Goal: Task Accomplishment & Management: Use online tool/utility

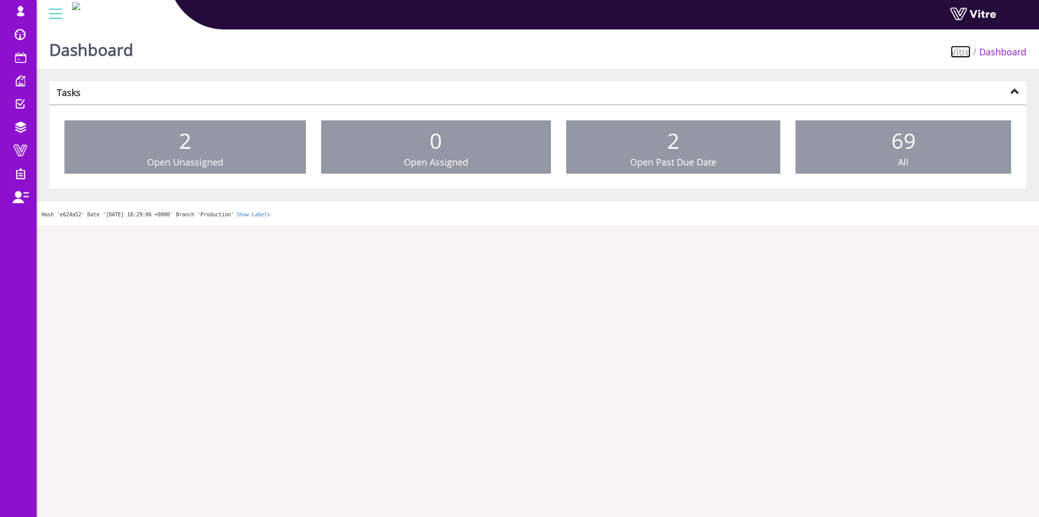
click at [962, 53] on link "Vitre" at bounding box center [961, 52] width 20 height 12
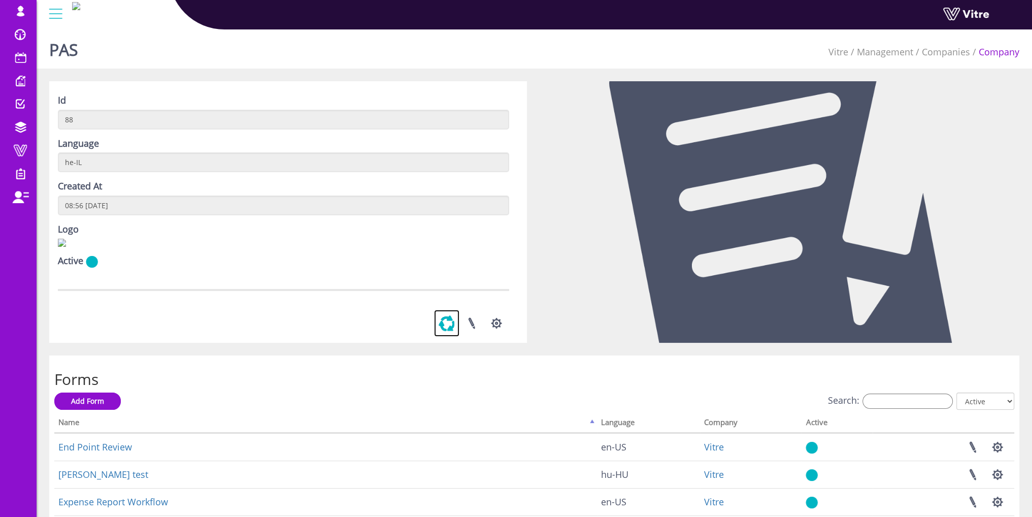
click at [445, 337] on link at bounding box center [446, 323] width 25 height 27
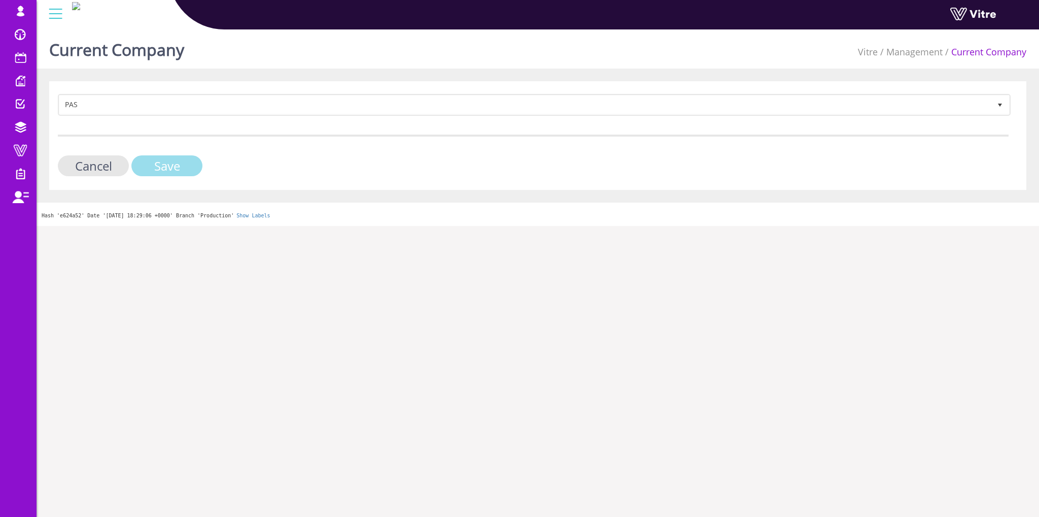
click at [181, 155] on input "Save" at bounding box center [166, 165] width 71 height 21
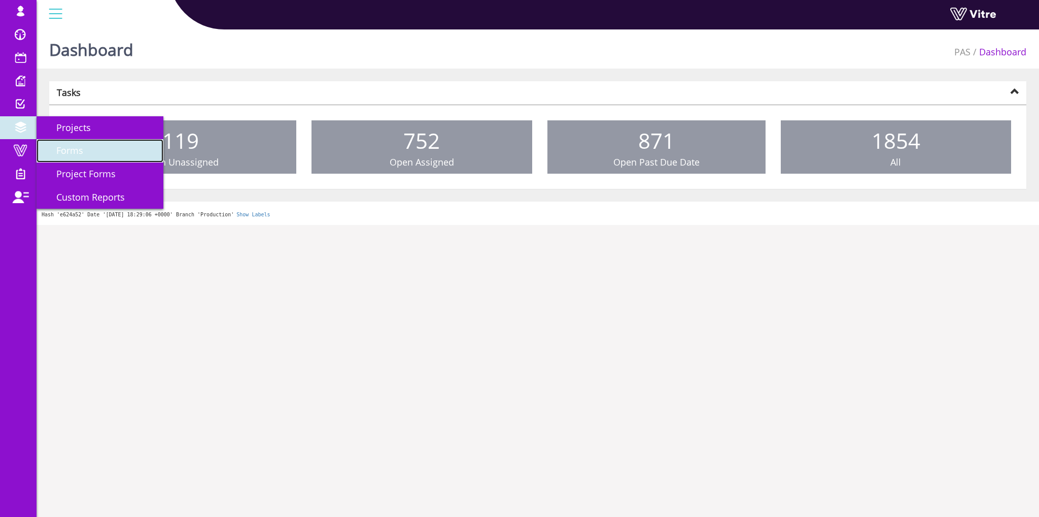
click at [75, 146] on span "Forms" at bounding box center [63, 150] width 39 height 12
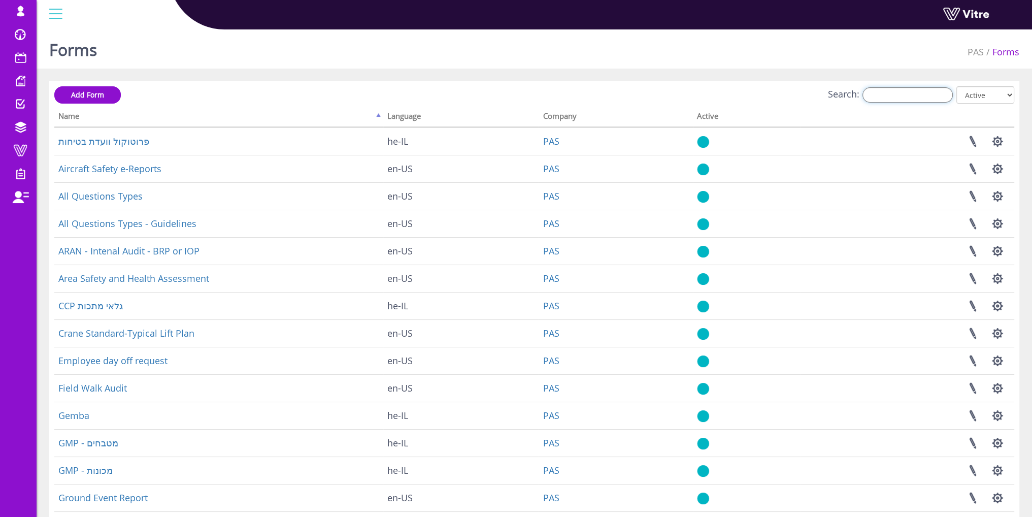
click at [890, 97] on input "Search:" at bounding box center [907, 94] width 90 height 15
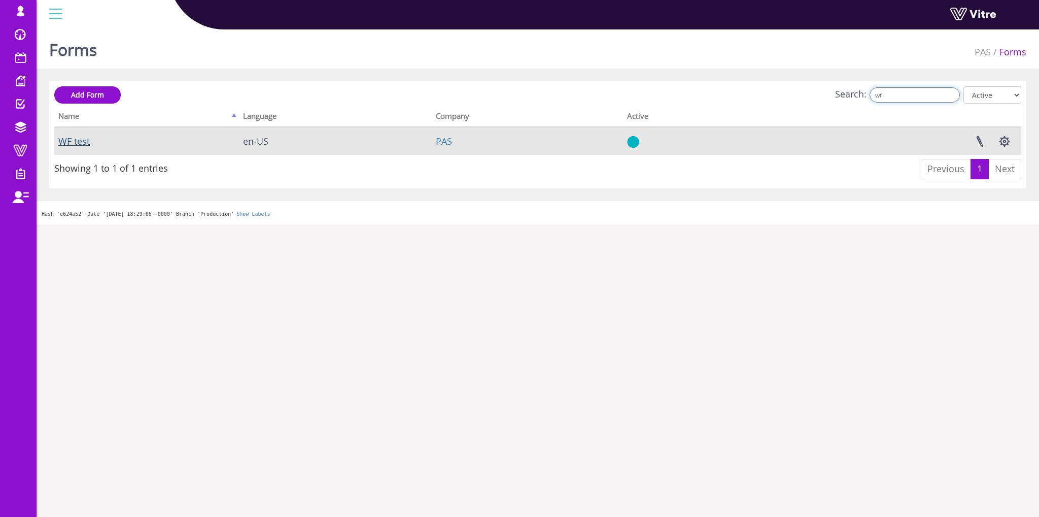
type input "wf"
click at [78, 138] on link "WF test" at bounding box center [73, 141] width 31 height 12
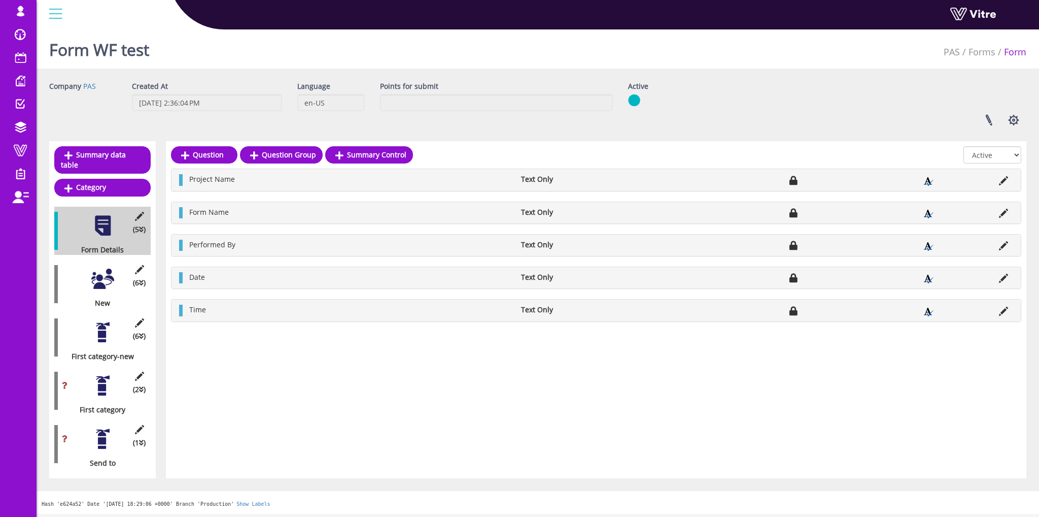
click at [104, 374] on div at bounding box center [102, 385] width 23 height 23
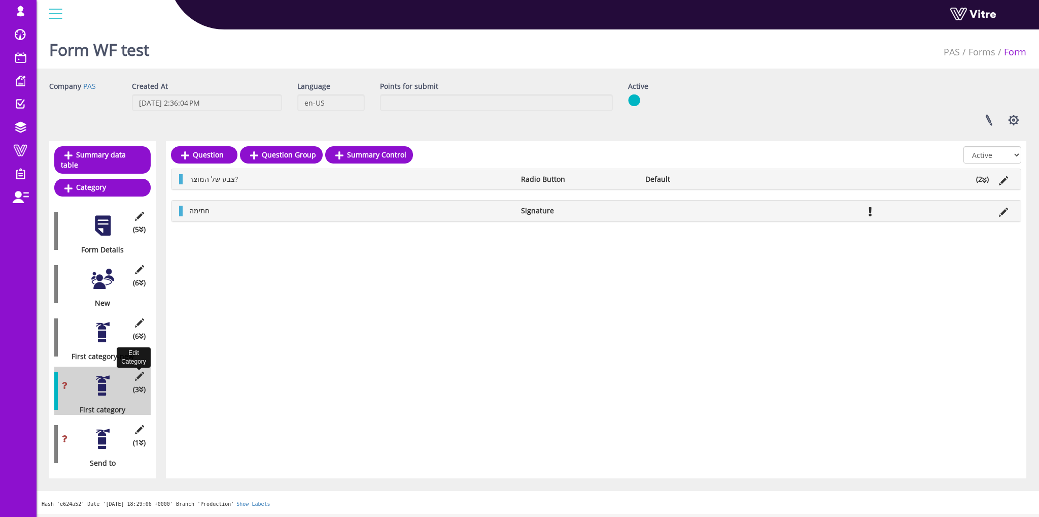
click at [134, 372] on icon at bounding box center [139, 376] width 13 height 9
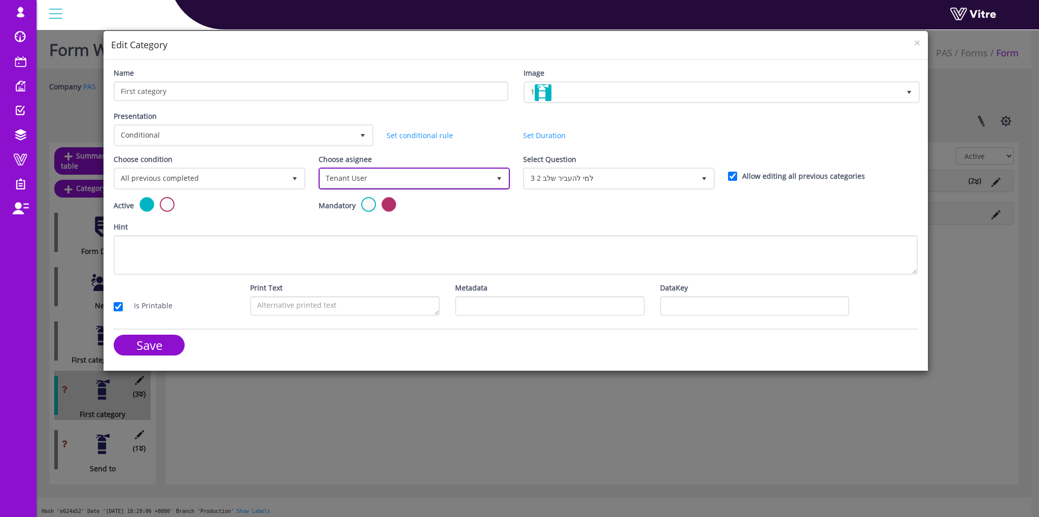
click at [336, 172] on span "Tenant User" at bounding box center [405, 178] width 171 height 18
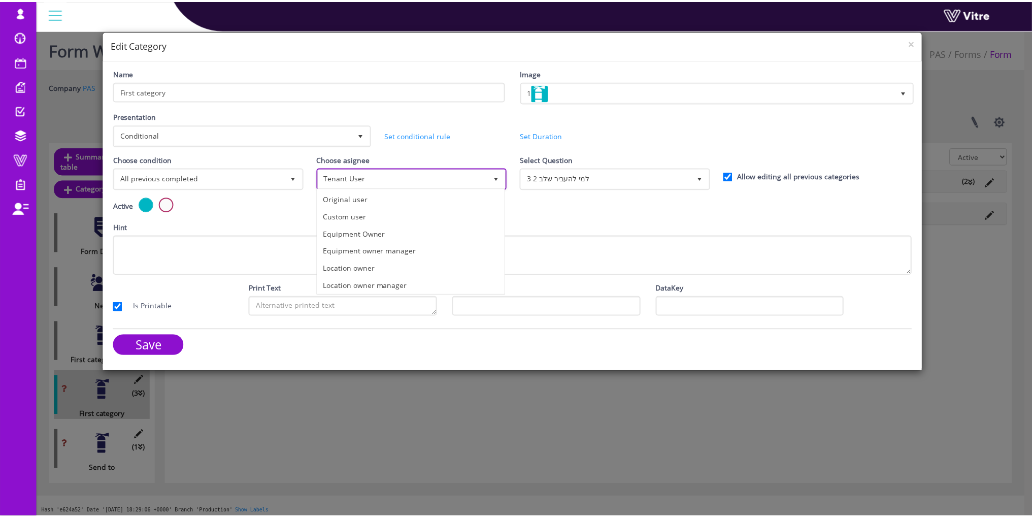
scroll to position [69, 0]
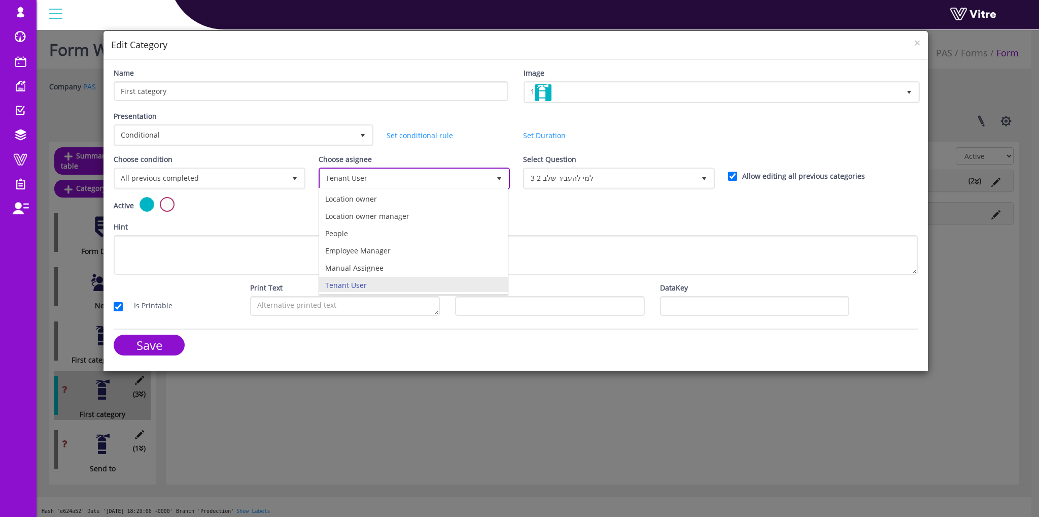
click at [336, 172] on span "Tenant User" at bounding box center [405, 178] width 171 height 18
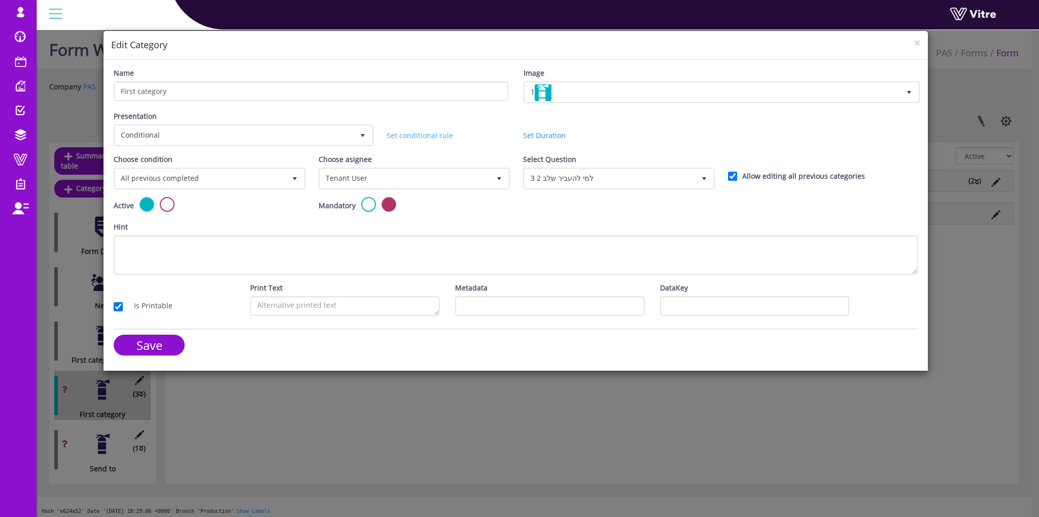
click at [415, 130] on link "Set conditional rule" at bounding box center [420, 135] width 66 height 10
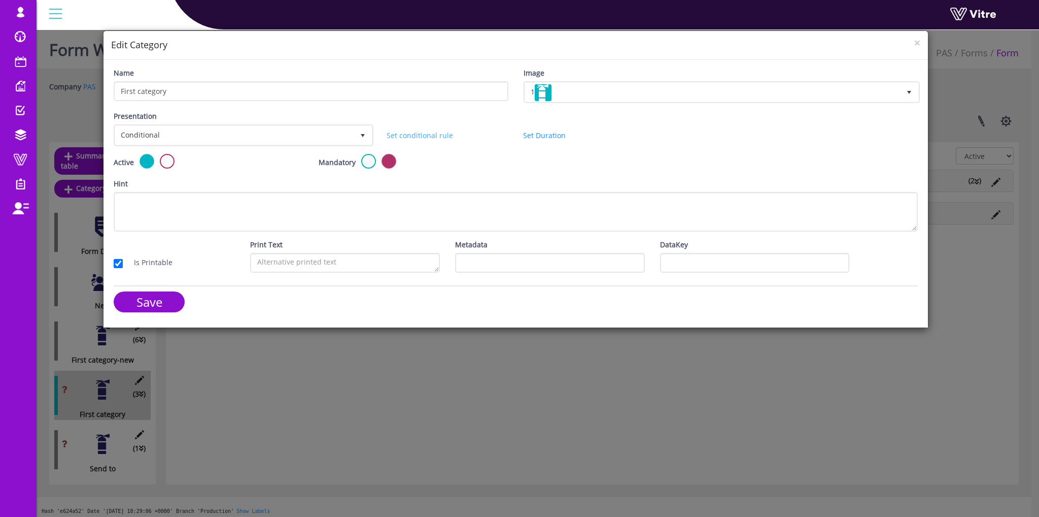
click at [417, 132] on link "Set conditional rule" at bounding box center [420, 135] width 66 height 10
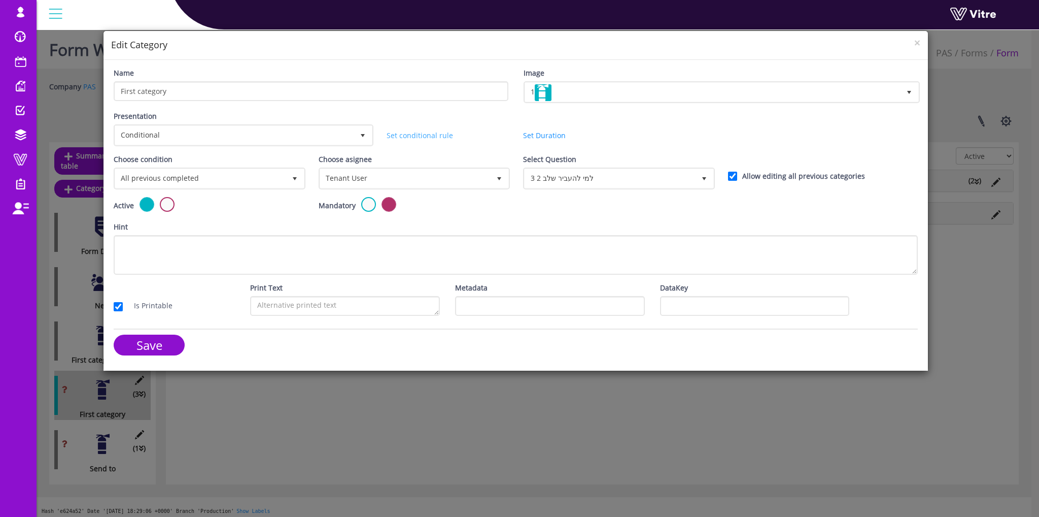
click at [417, 132] on link "Set conditional rule" at bounding box center [420, 135] width 66 height 10
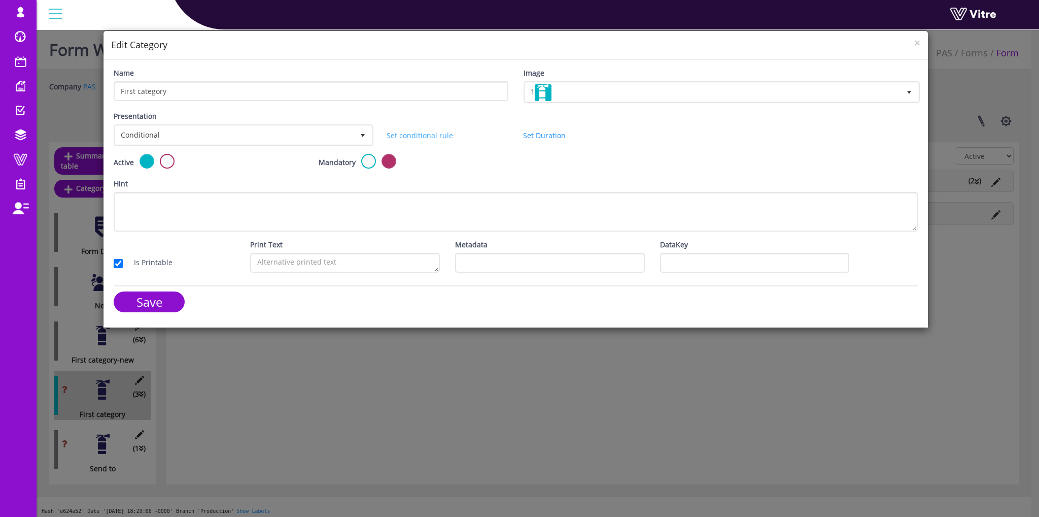
click at [417, 132] on link "Set conditional rule" at bounding box center [420, 135] width 66 height 10
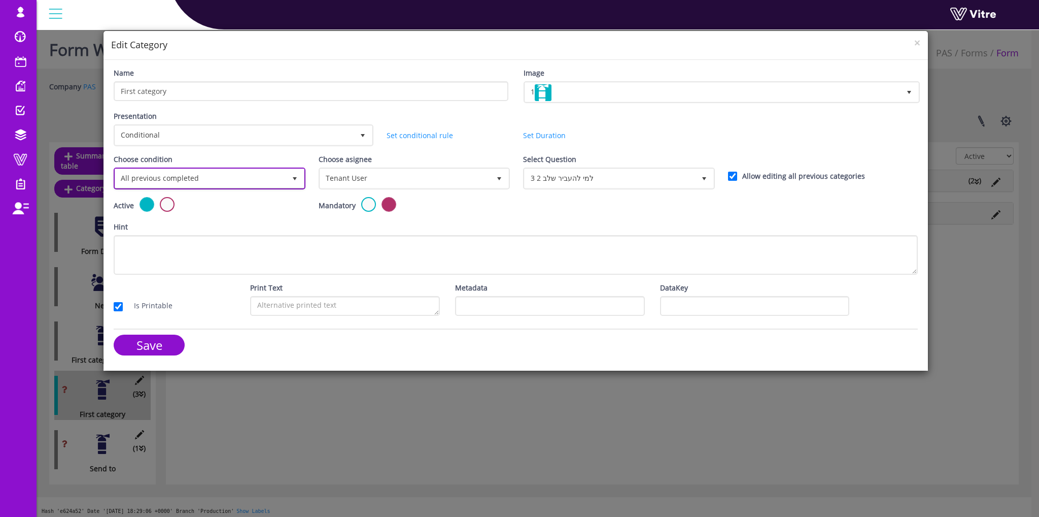
click at [163, 181] on span "All previous completed" at bounding box center [200, 178] width 171 height 18
click at [166, 218] on li "Based on answer" at bounding box center [208, 216] width 189 height 17
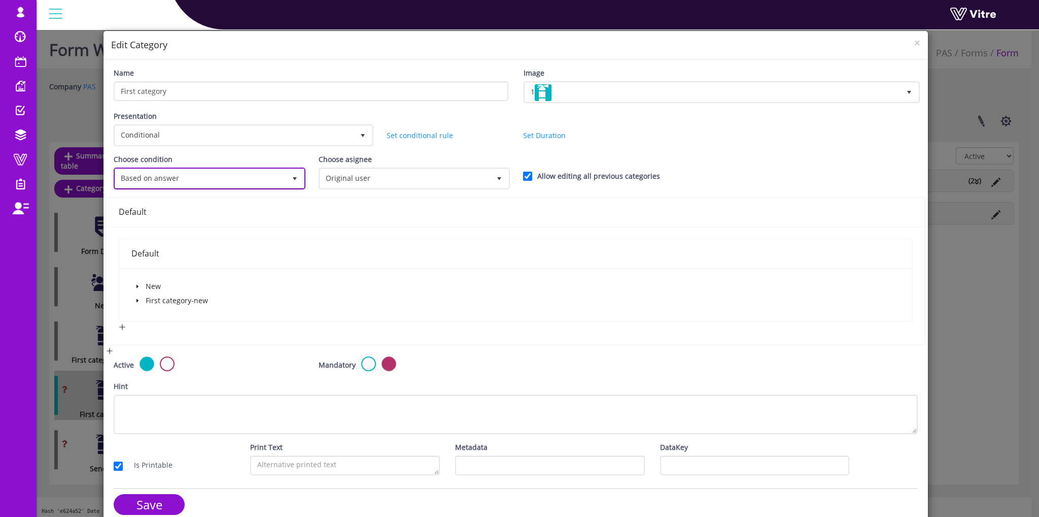
click at [159, 187] on span "Based on answer 1" at bounding box center [210, 178] width 192 height 22
click at [157, 199] on li "All previous completed" at bounding box center [207, 198] width 187 height 17
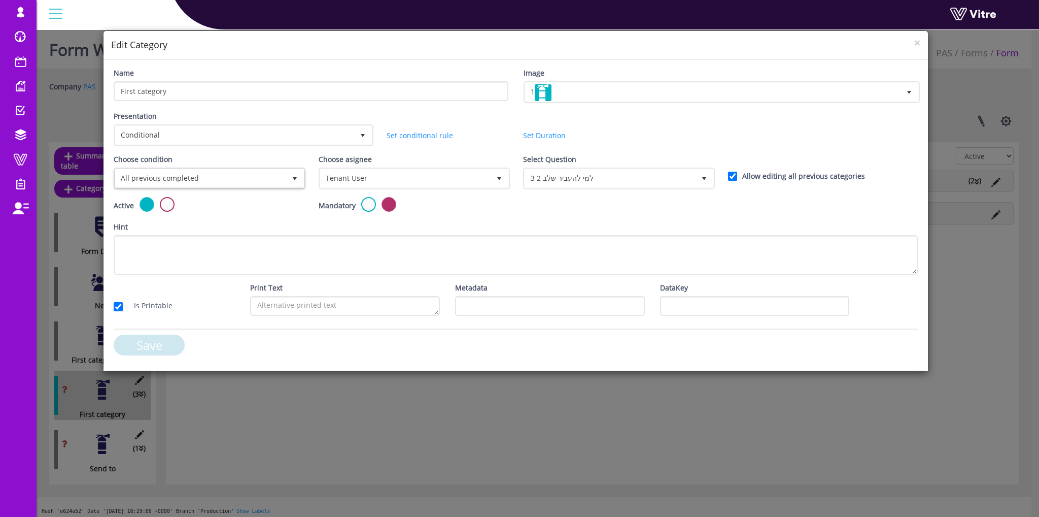
click at [147, 351] on input "Save" at bounding box center [149, 344] width 71 height 21
